Goal: Complete application form

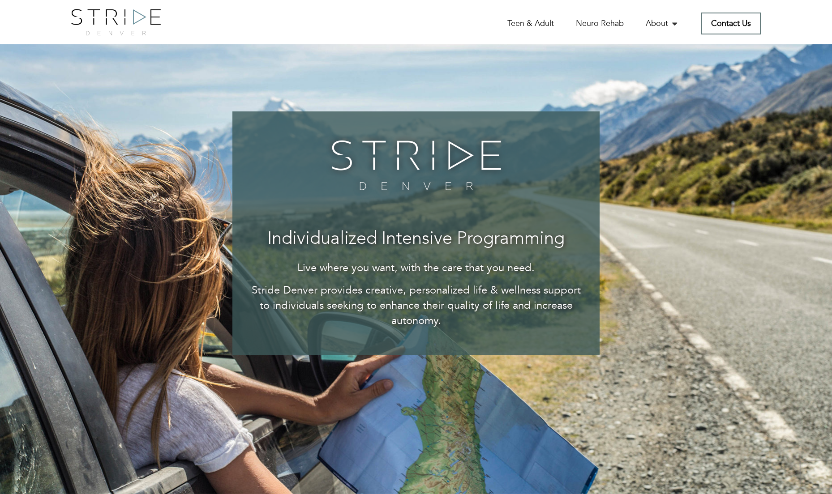
click at [725, 26] on link "Contact Us" at bounding box center [731, 24] width 60 height 22
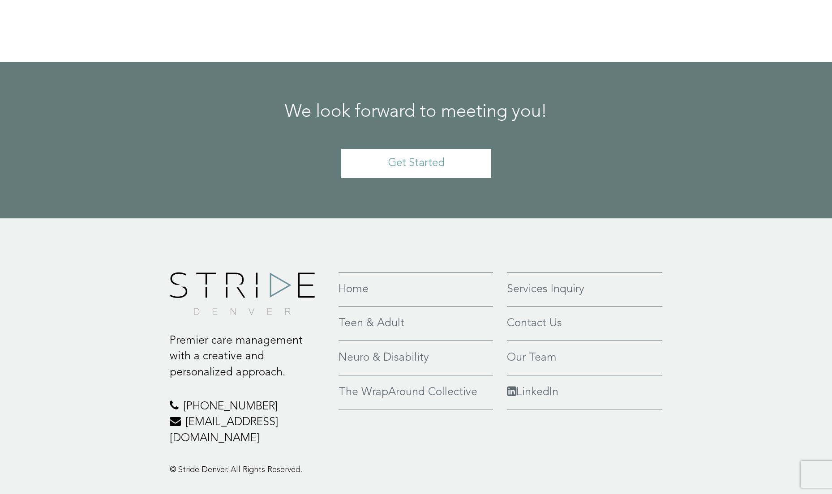
scroll to position [661, 0]
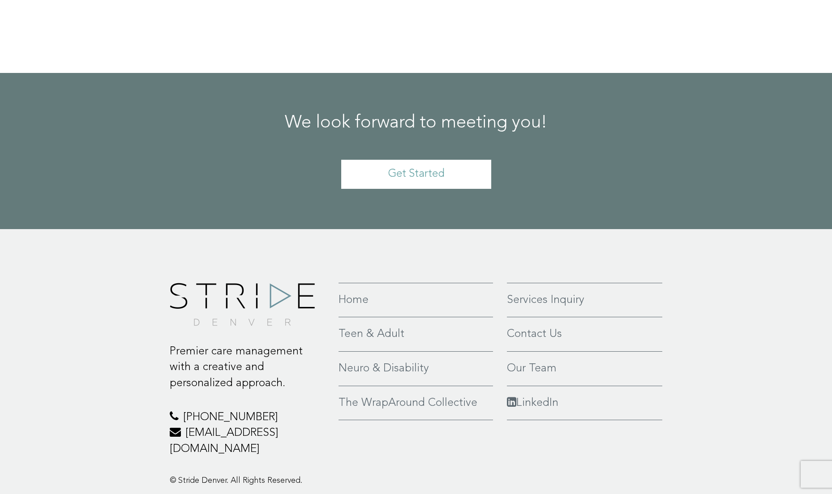
click at [408, 173] on link "Get Started" at bounding box center [416, 174] width 150 height 29
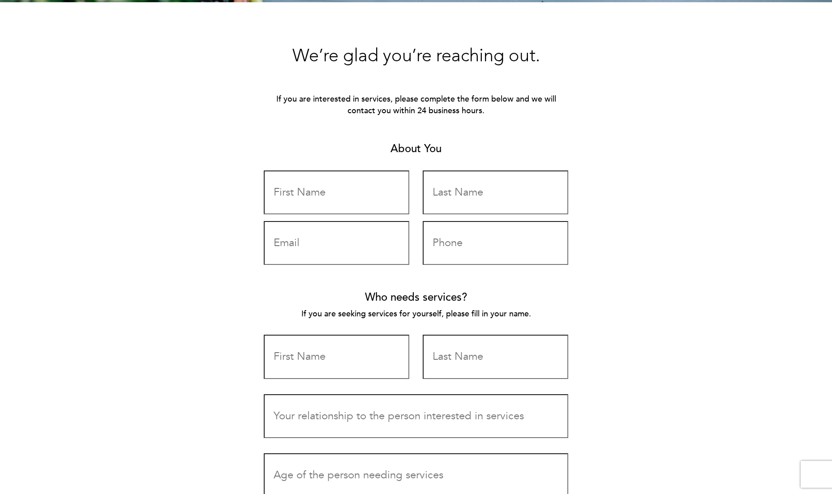
scroll to position [285, 0]
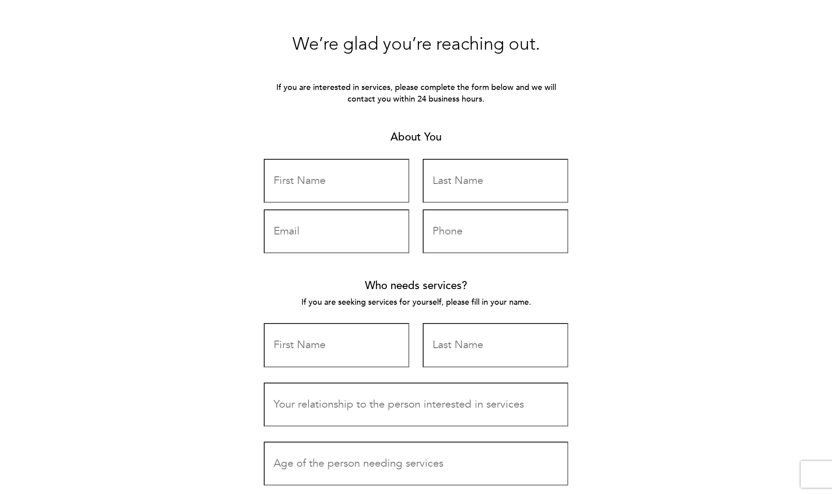
drag, startPoint x: 383, startPoint y: 191, endPoint x: 372, endPoint y: 190, distance: 10.4
type input "John"
type input "Nehls"
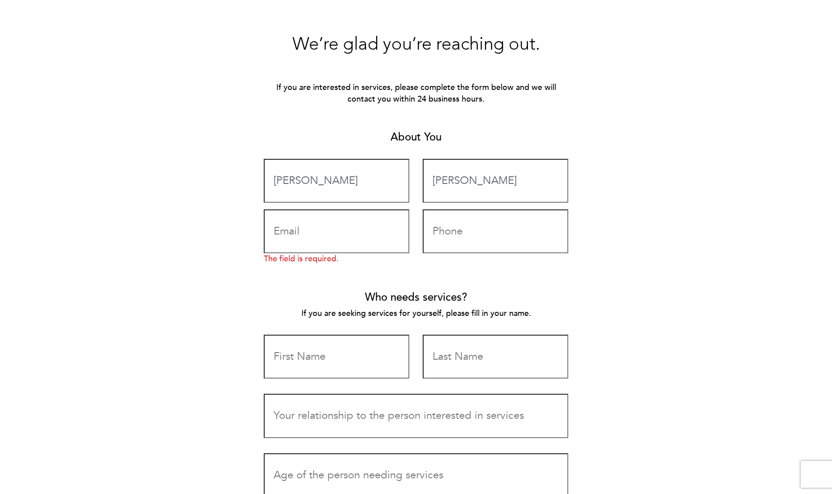
type input "jwngator@gmail.com"
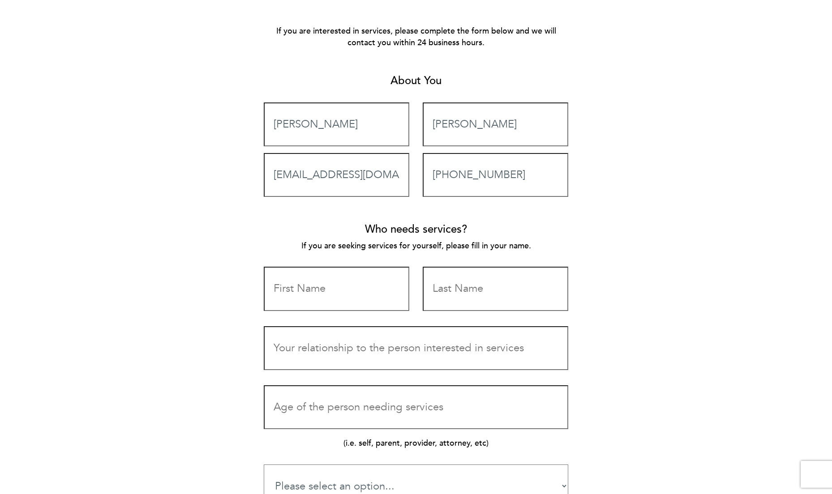
scroll to position [350, 0]
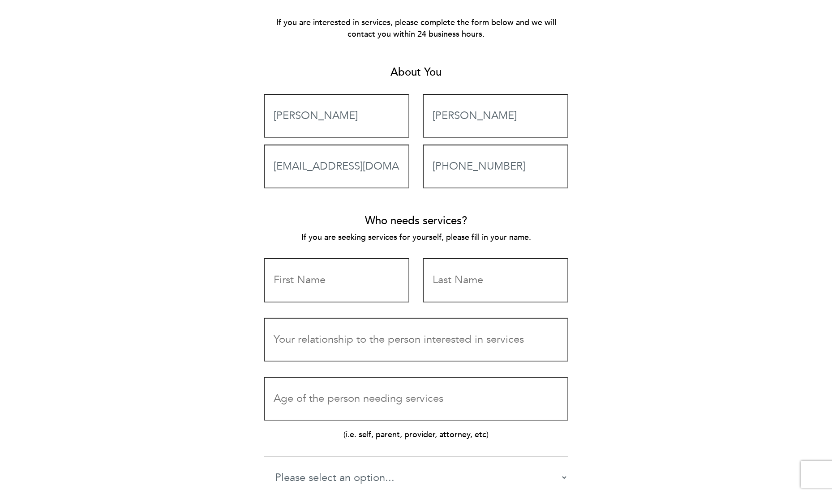
type input "(303)909-3551"
type input "Brynna"
type input "Nehls"
click at [327, 340] on input "Contact form" at bounding box center [416, 340] width 304 height 44
type input "Father"
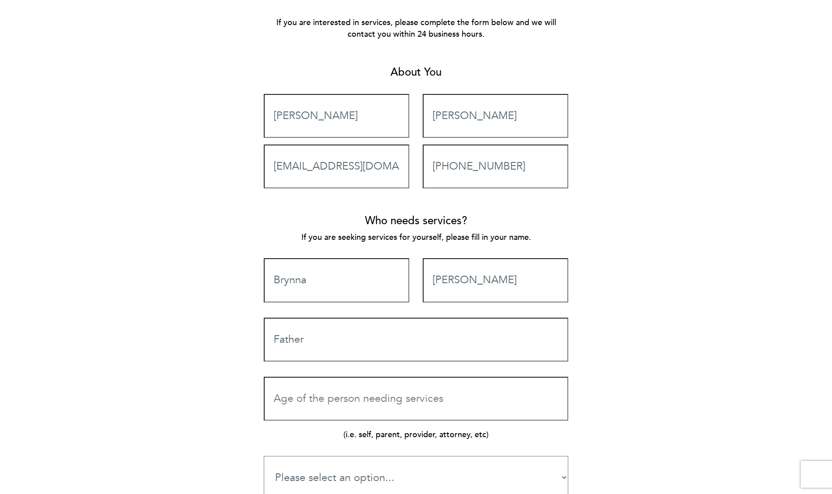
click at [326, 405] on input "Contact form" at bounding box center [416, 399] width 304 height 44
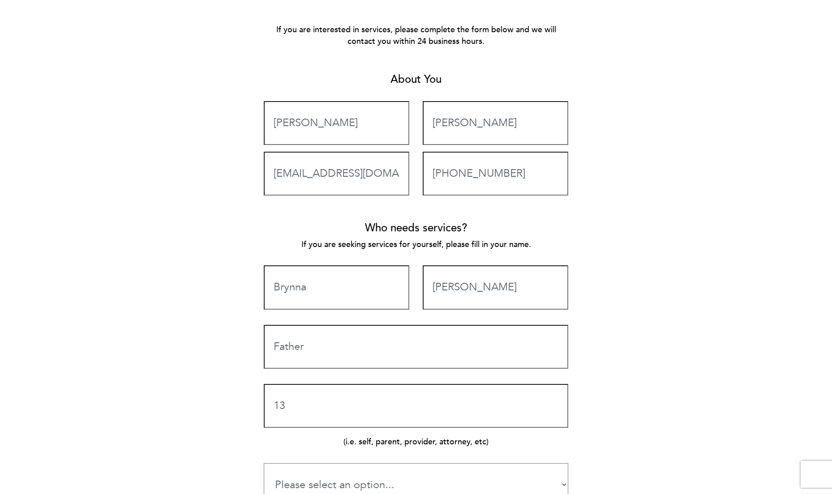
scroll to position [343, 1]
type input "13"
click at [151, 387] on div "We’re glad you’re reaching out. If you are interested in services, please compl…" at bounding box center [415, 394] width 703 height 835
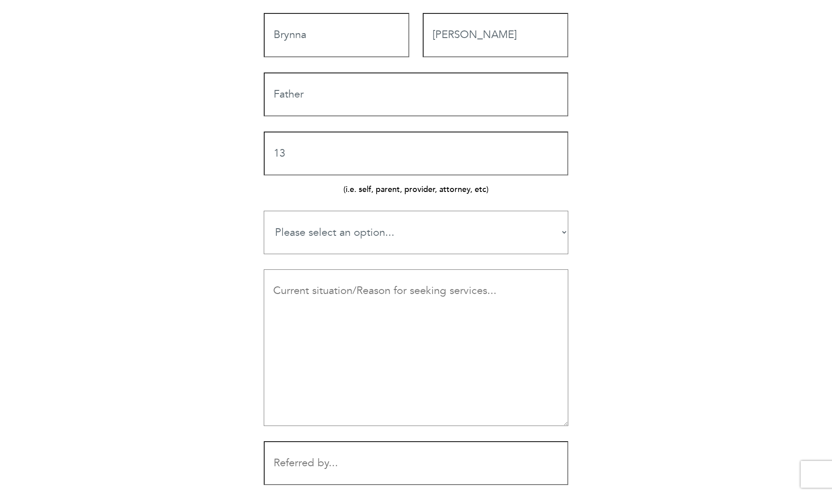
scroll to position [595, 0]
select select "Teen Services"
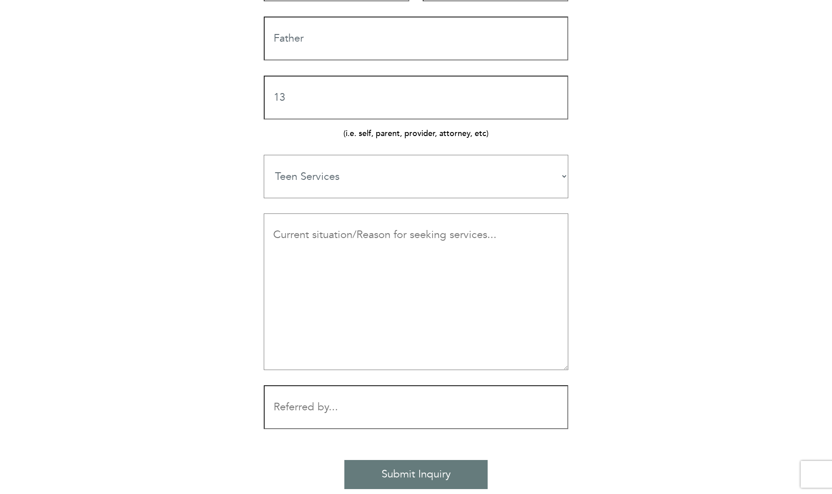
scroll to position [655, 0]
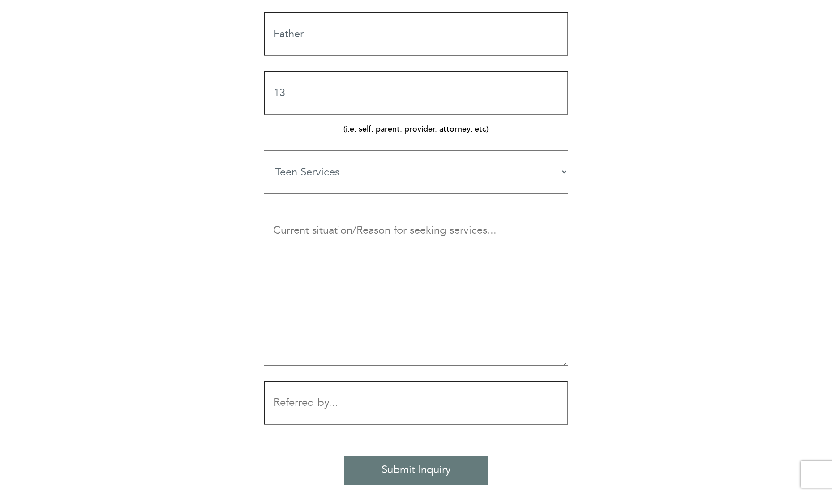
click at [415, 242] on textarea "Contact form" at bounding box center [416, 287] width 304 height 157
paste textarea "I am a single dad looking for parental guidance and support structure for my 13…"
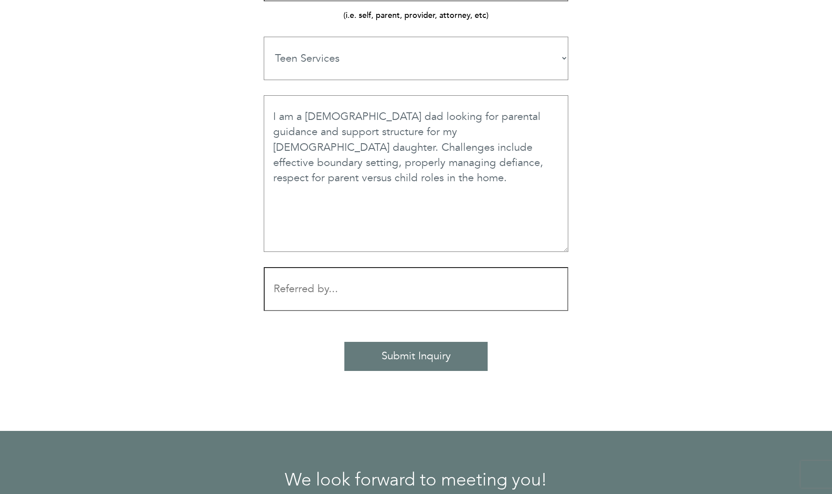
scroll to position [779, 0]
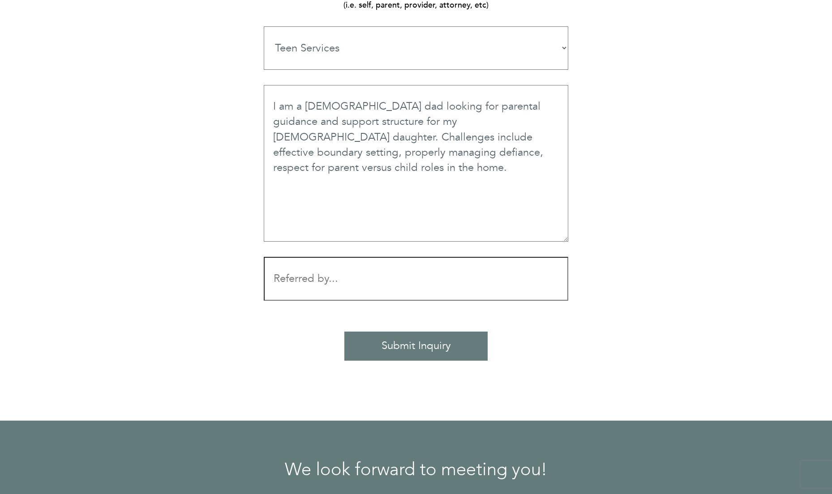
type textarea "I am a single dad looking for parental guidance and support structure for my 13…"
click at [342, 257] on input "Contact form" at bounding box center [416, 279] width 304 height 44
type input "H"
click at [316, 257] on input "Mental Health professional." at bounding box center [416, 279] width 304 height 44
type input "Mental health professional."
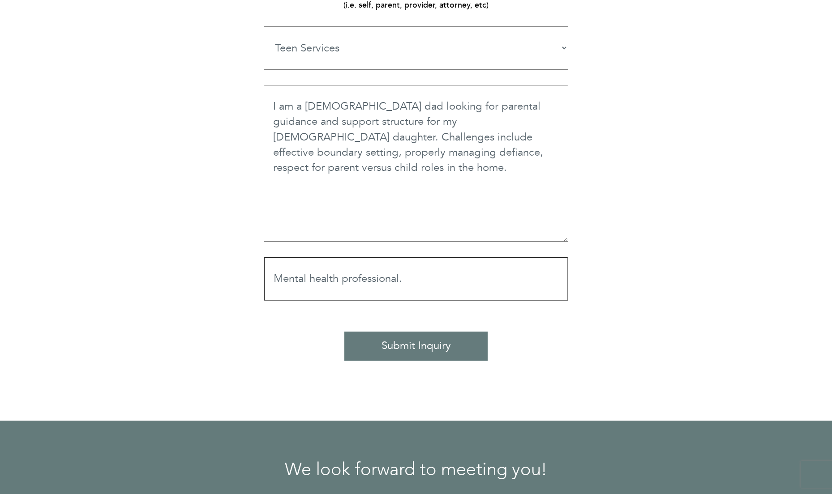
click at [537, 309] on p "Submit Inquiry" at bounding box center [416, 340] width 304 height 62
click at [428, 332] on input "Submit Inquiry" at bounding box center [415, 346] width 143 height 29
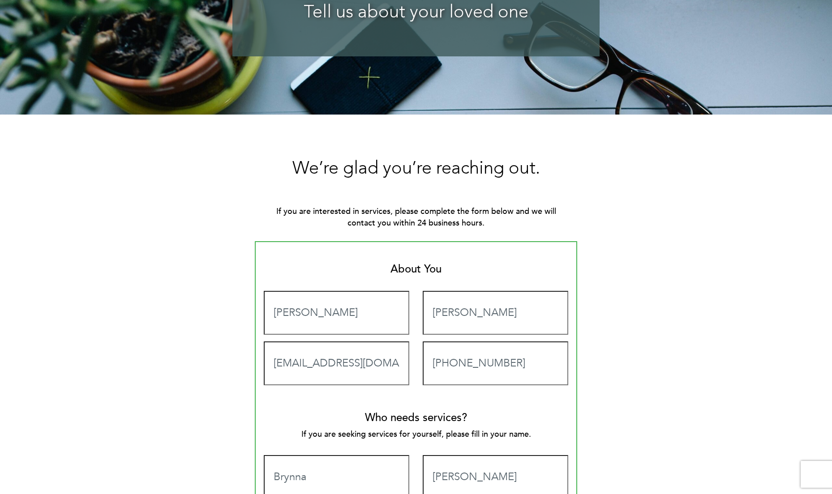
scroll to position [161, 0]
